Goal: Task Accomplishment & Management: Use online tool/utility

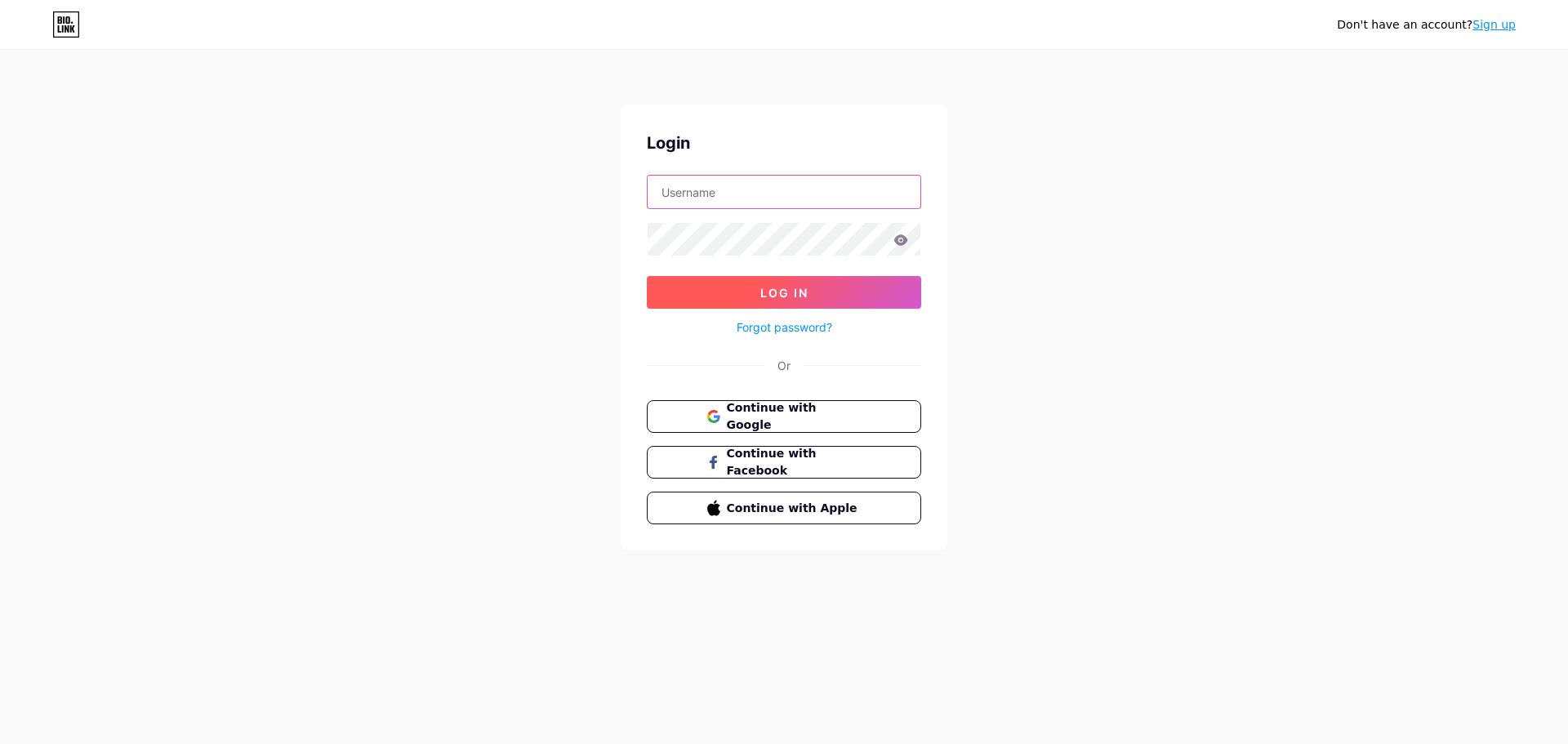
type input "[EMAIL_ADDRESS][DOMAIN_NAME]"
click at [777, 291] on span "Log In" at bounding box center [784, 292] width 48 height 14
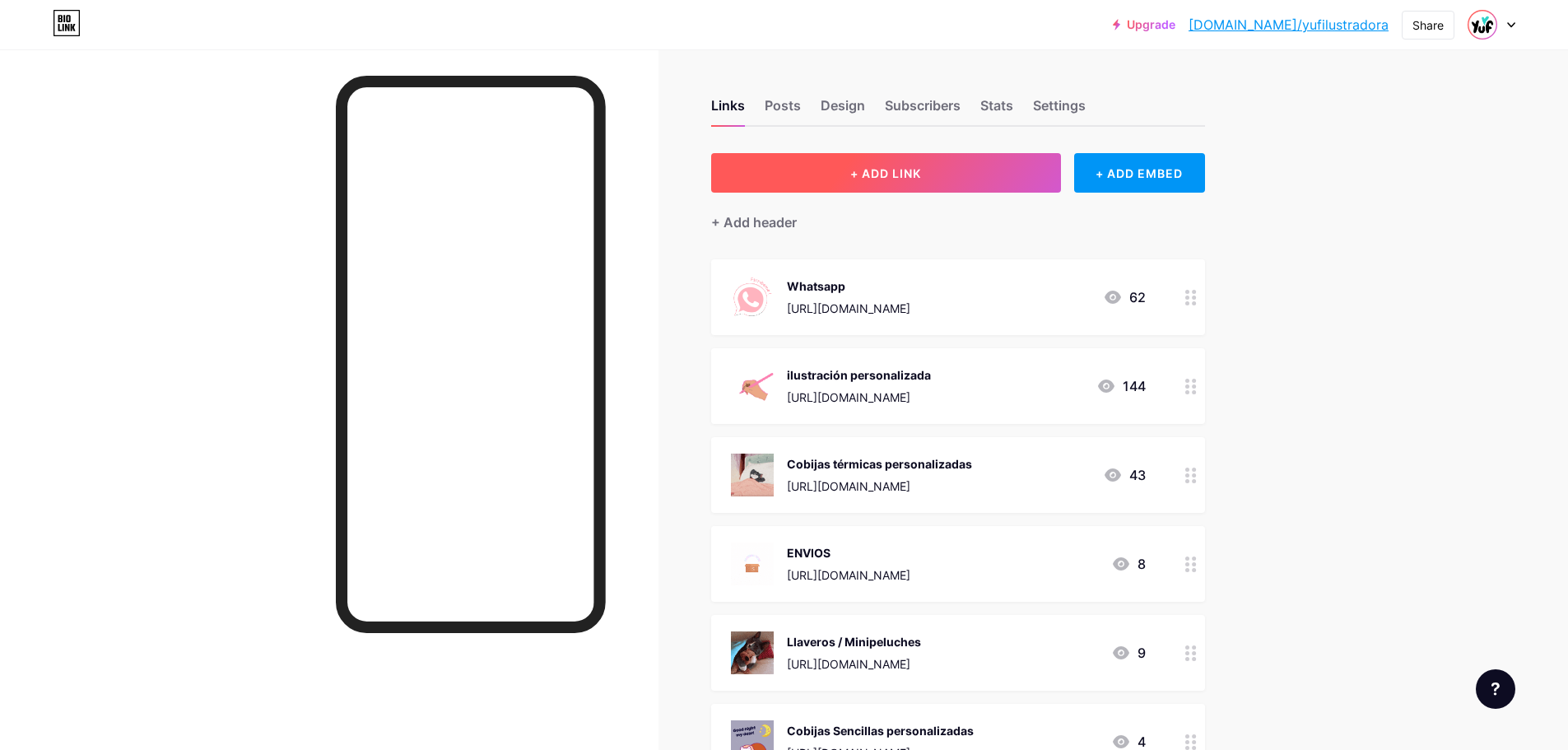
click at [879, 172] on span "+ ADD LINK" at bounding box center [885, 173] width 71 height 14
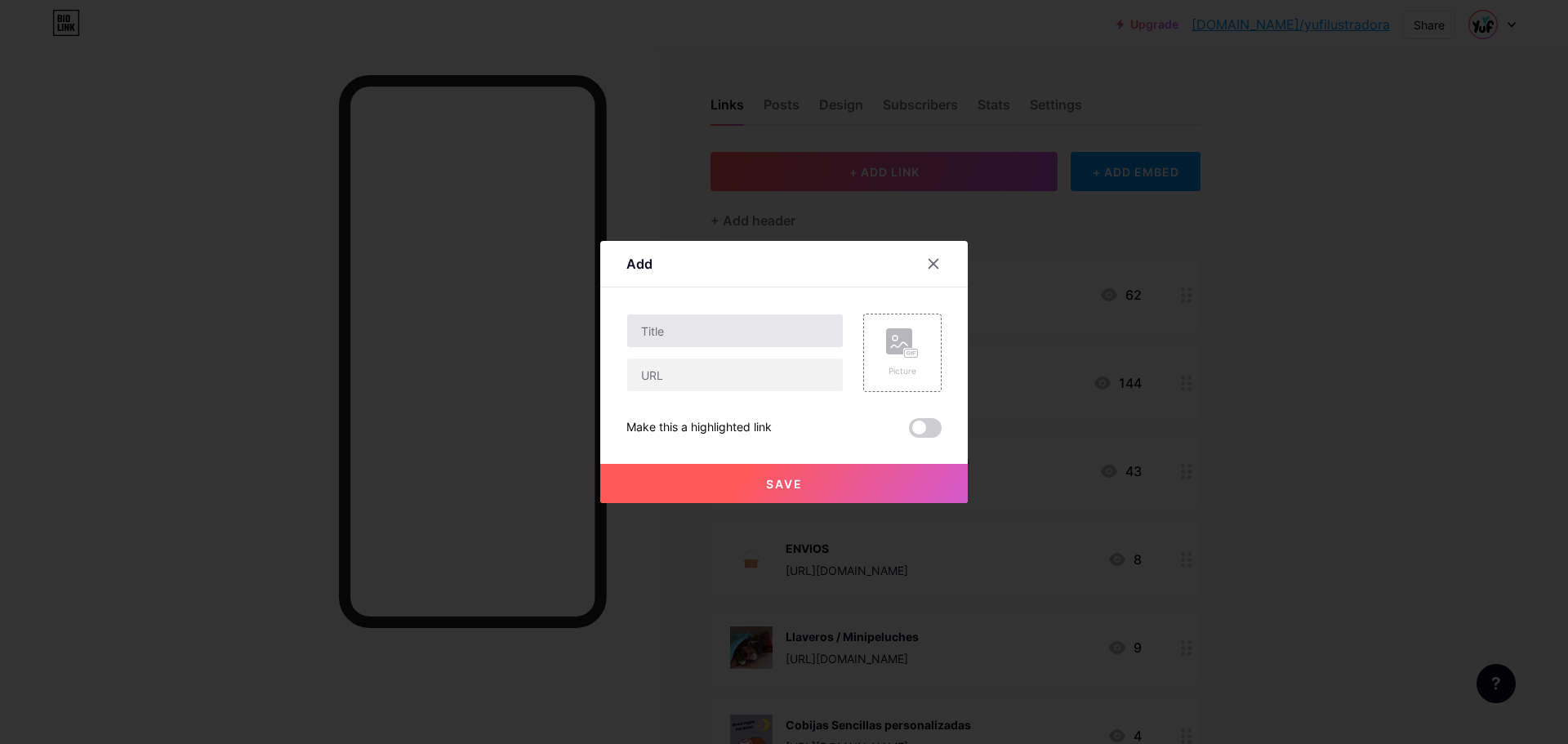
click at [749, 335] on input "text" at bounding box center [735, 331] width 215 height 33
click at [702, 379] on input "text" at bounding box center [735, 375] width 215 height 33
click at [719, 342] on input "Adornos" at bounding box center [735, 331] width 215 height 33
type input "Adornos Navideños"
click at [672, 374] on input "text" at bounding box center [735, 375] width 215 height 33
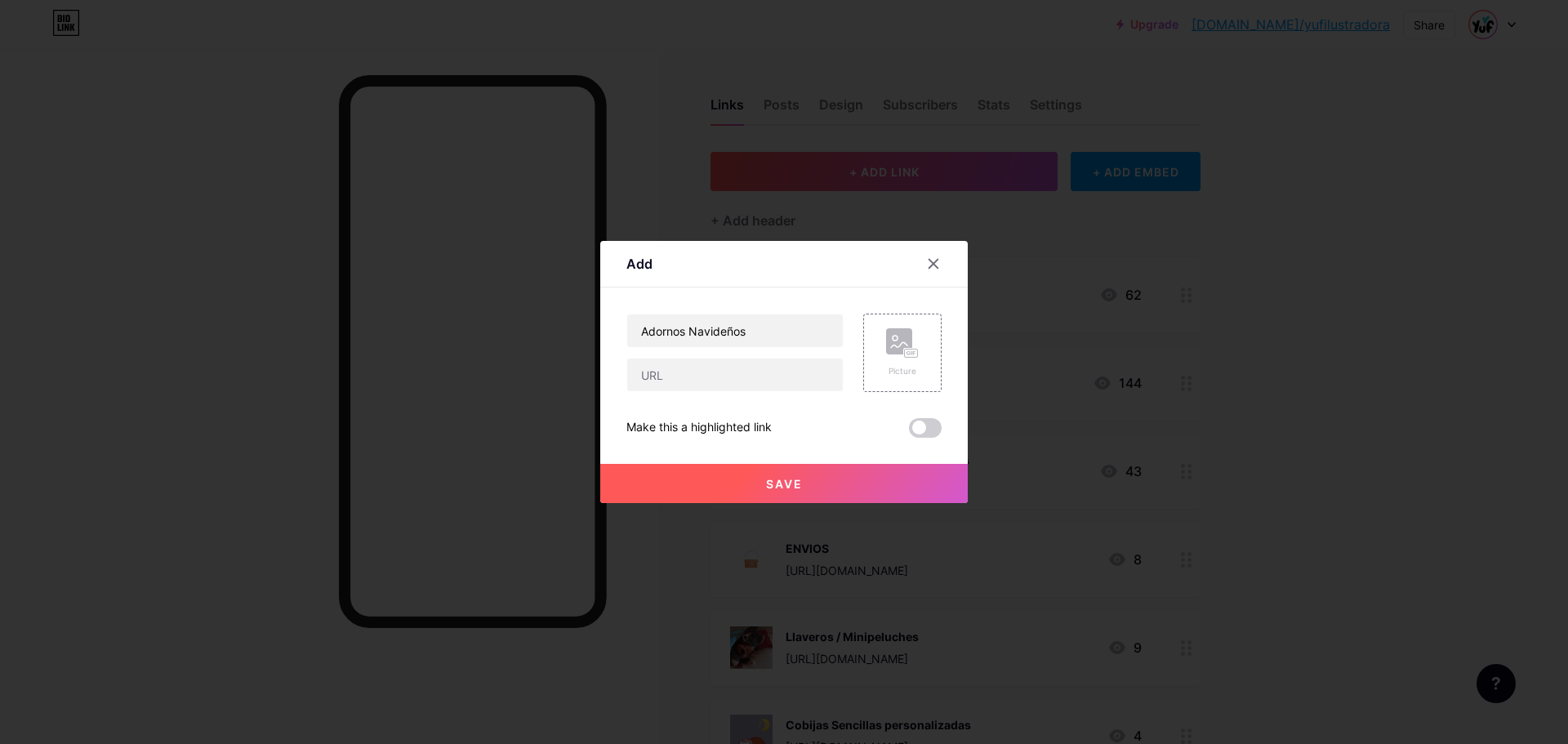
click at [787, 285] on div "Add" at bounding box center [784, 268] width 367 height 38
click at [895, 351] on rect at bounding box center [899, 341] width 26 height 26
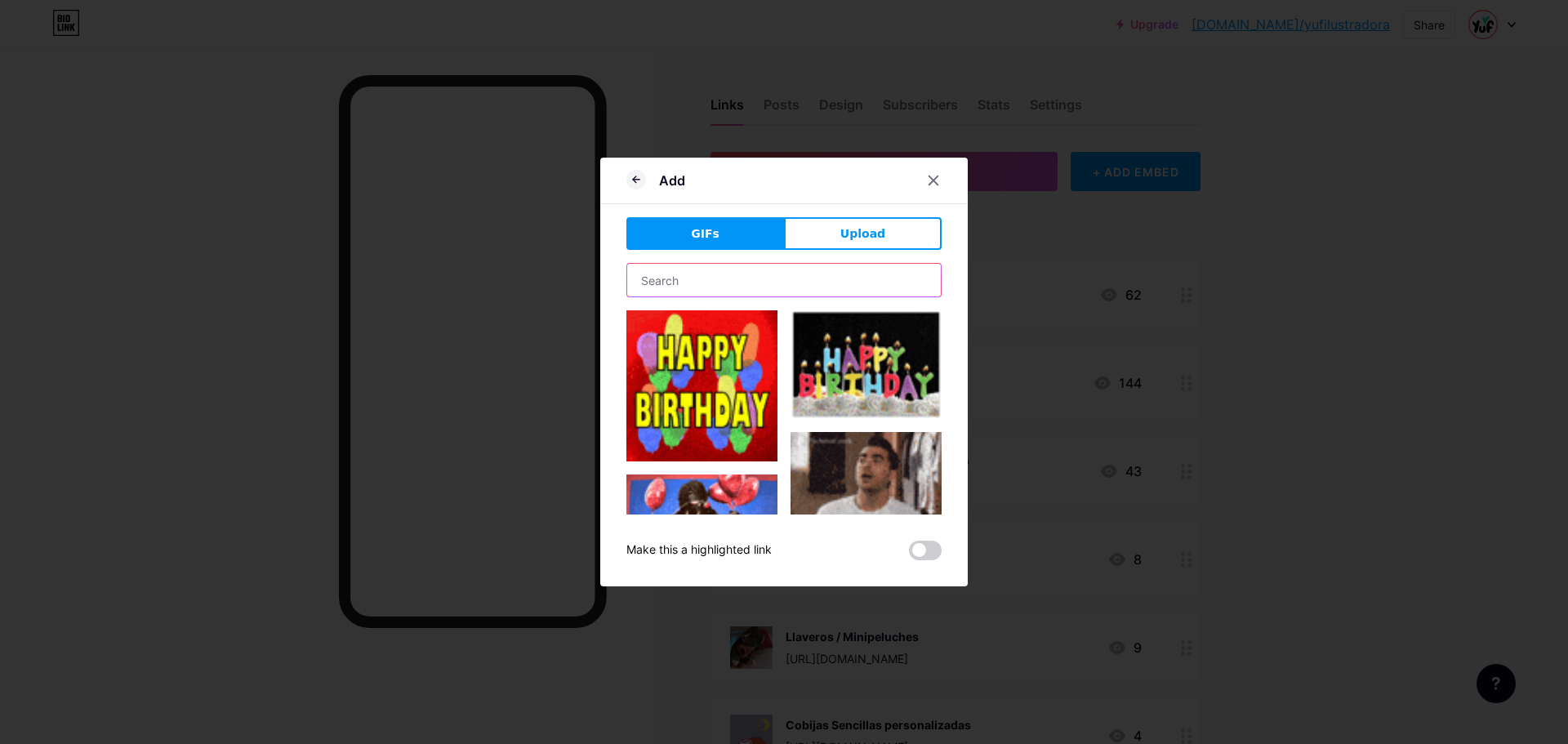
click at [766, 271] on input "text" at bounding box center [784, 280] width 314 height 33
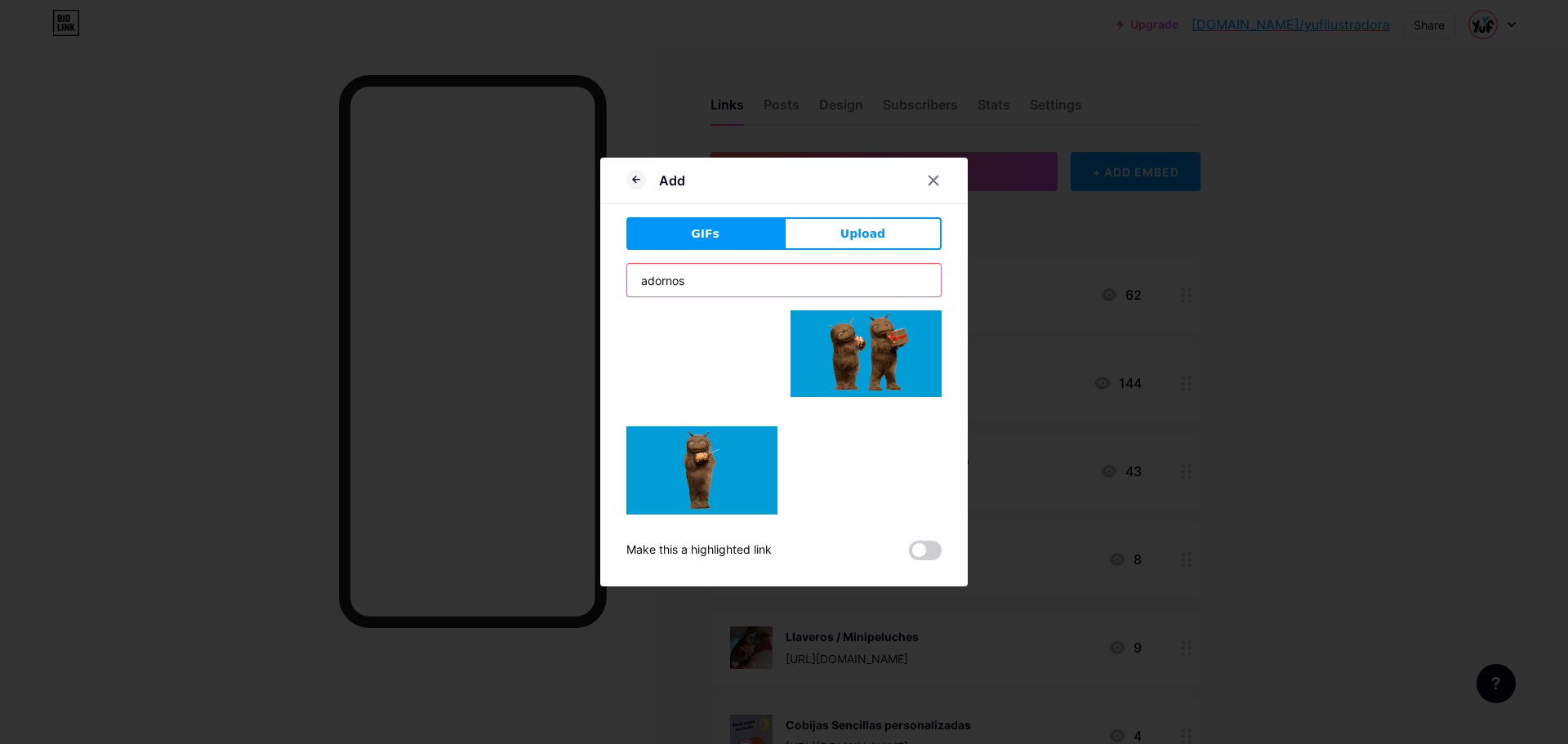
scroll to position [3404, 0]
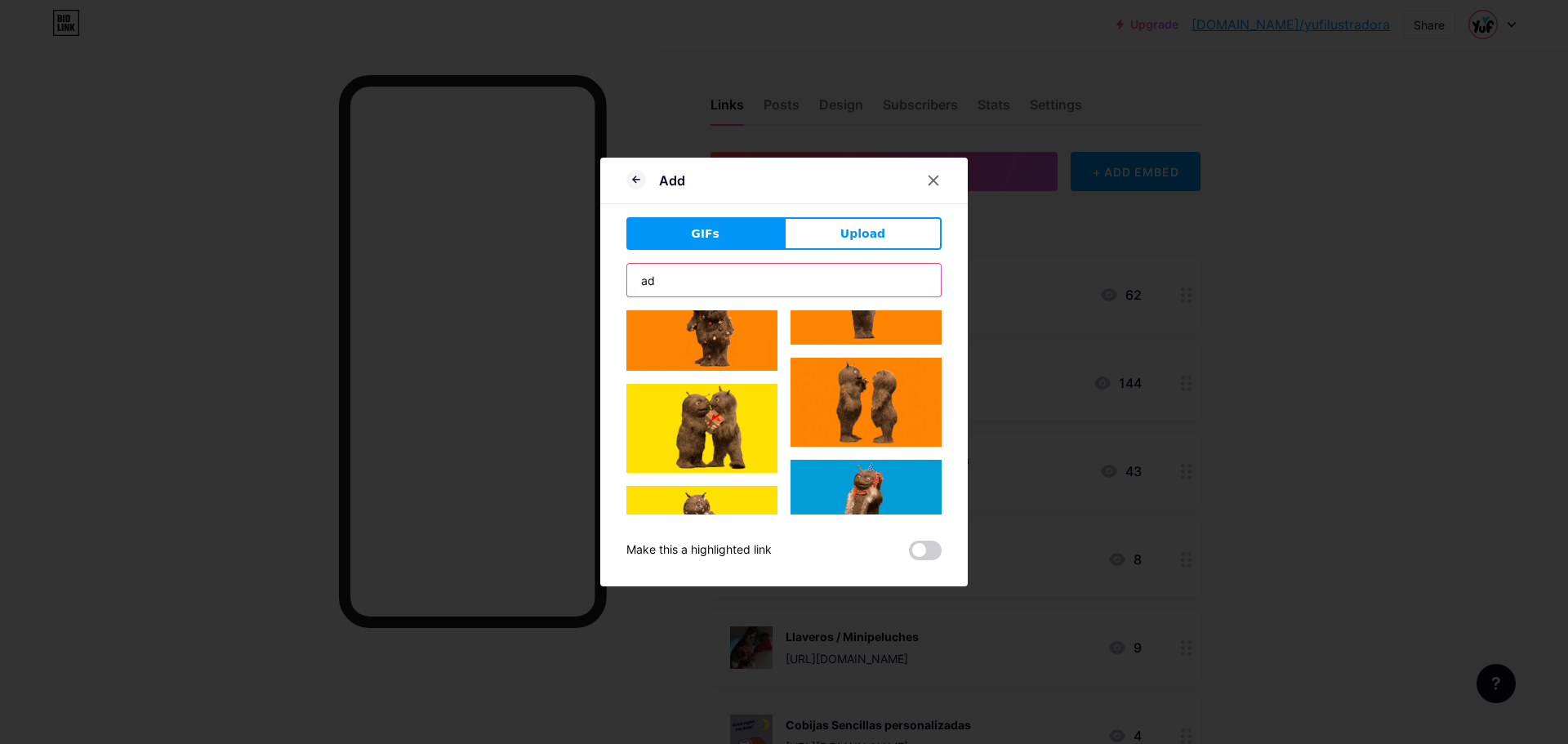
type input "a"
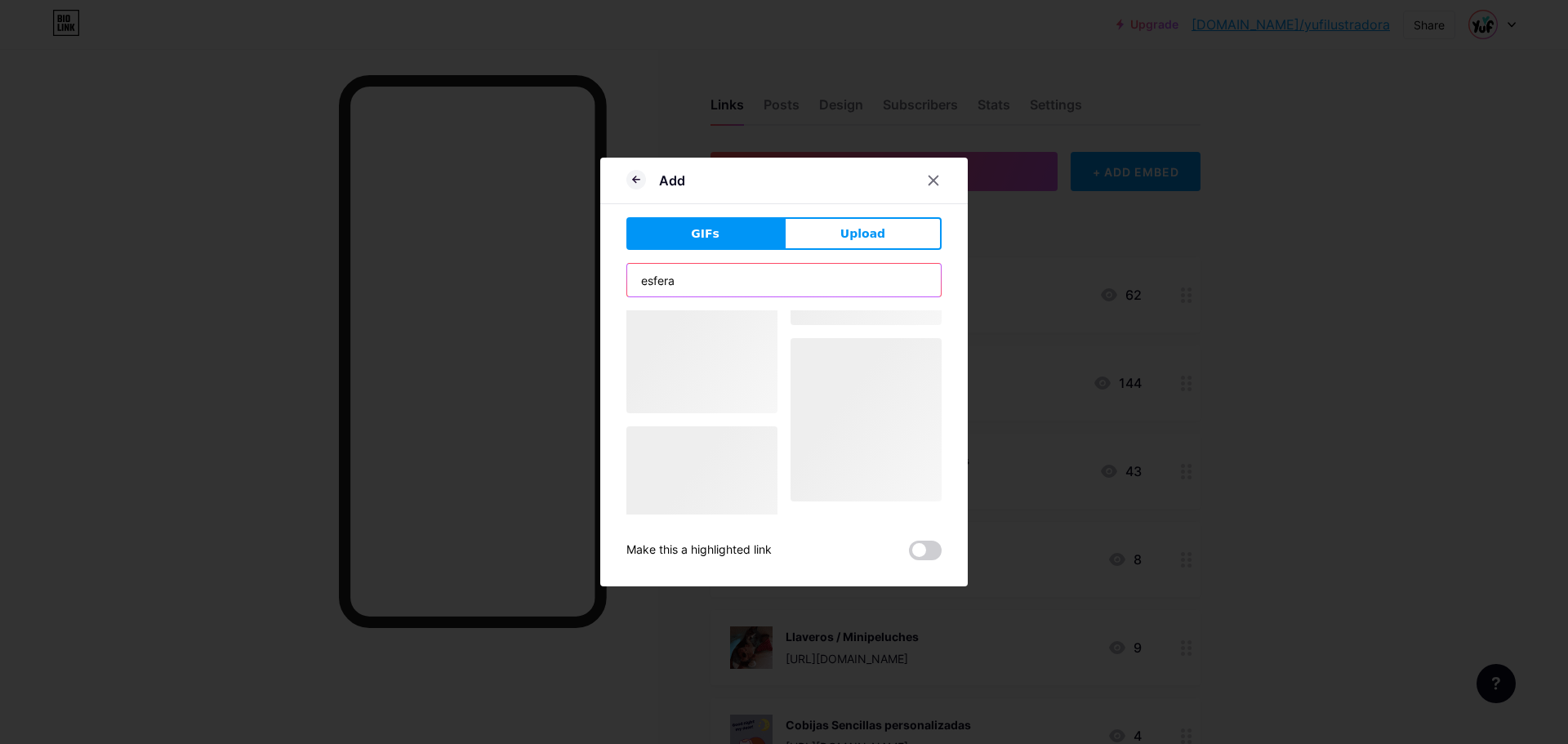
scroll to position [0, 0]
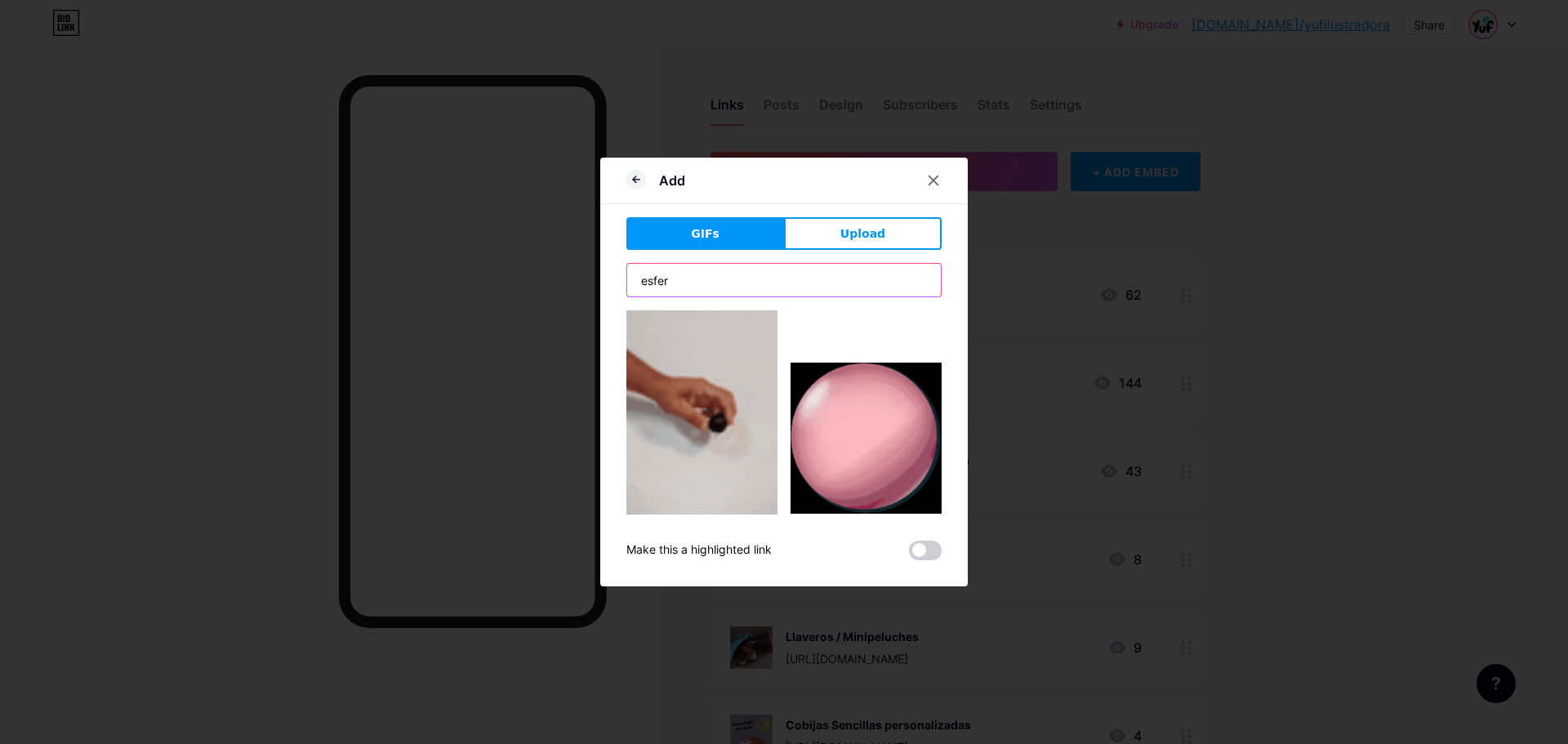
type input "esfe"
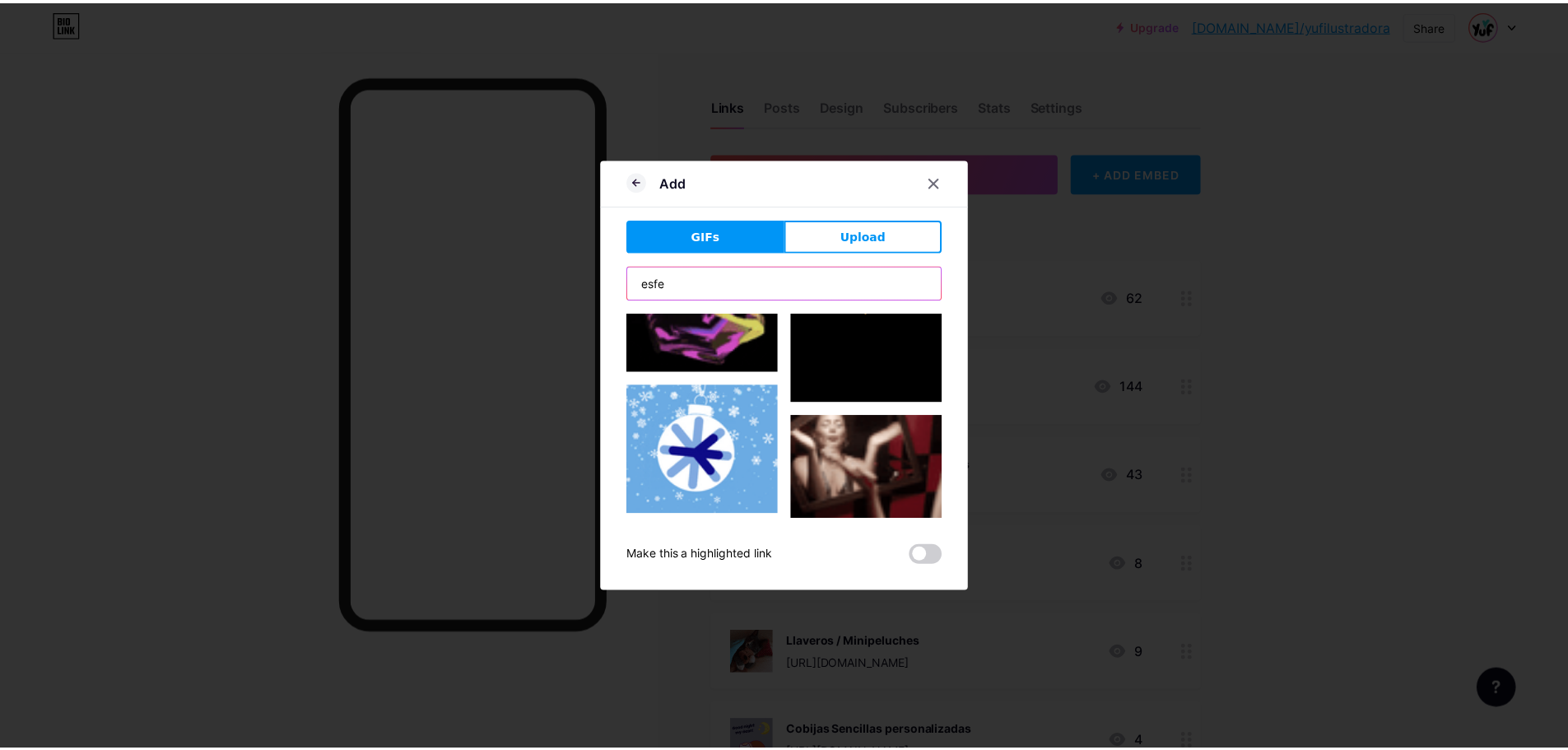
scroll to position [1477, 0]
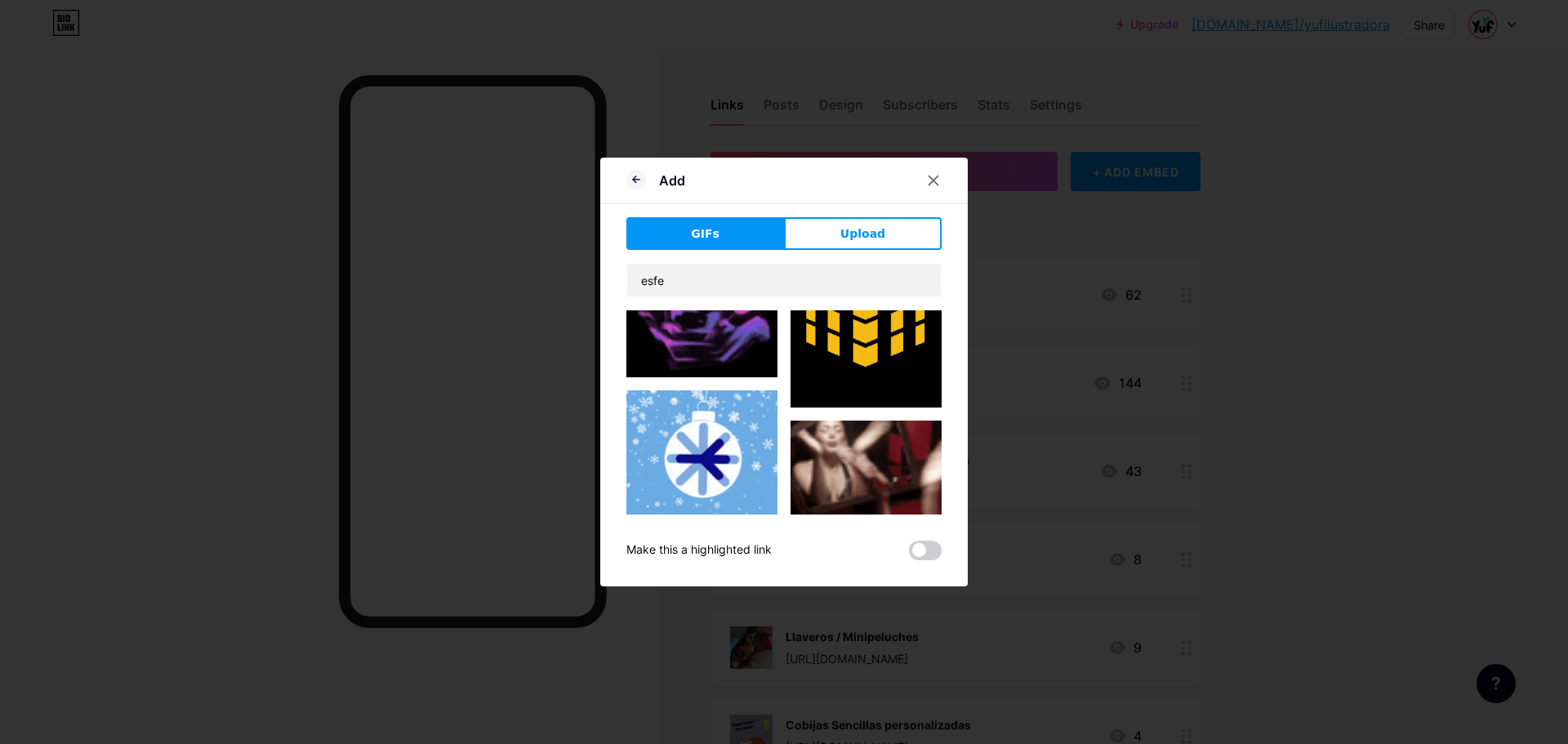
click at [730, 415] on img at bounding box center [702, 454] width 151 height 128
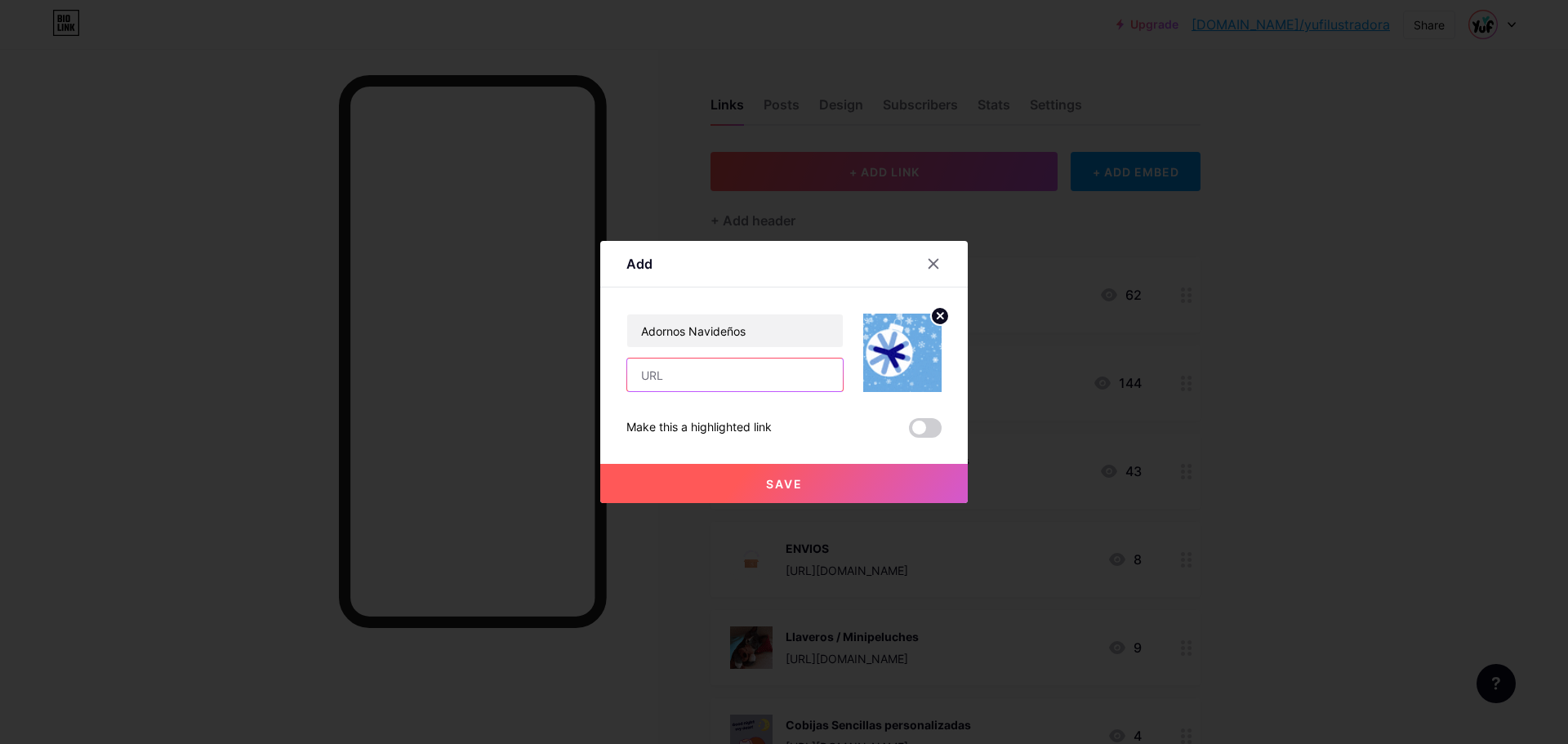
click at [763, 385] on input "text" at bounding box center [735, 375] width 215 height 33
type input "[URL][DOMAIN_NAME]"
click at [831, 477] on button "Save" at bounding box center [784, 484] width 367 height 39
